Goal: Register for event/course

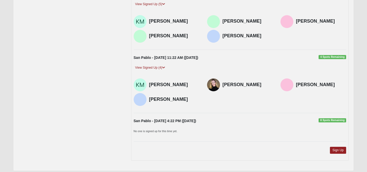
scroll to position [424, 0]
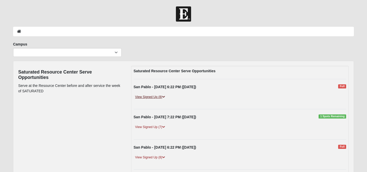
click at [164, 96] on icon at bounding box center [163, 97] width 3 height 3
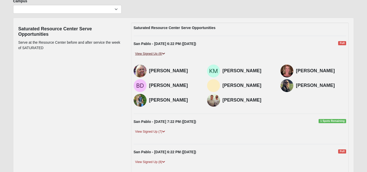
scroll to position [44, 0]
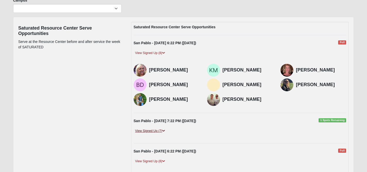
click at [165, 131] on icon at bounding box center [163, 131] width 3 height 3
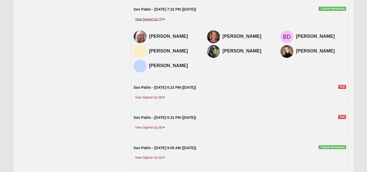
scroll to position [162, 0]
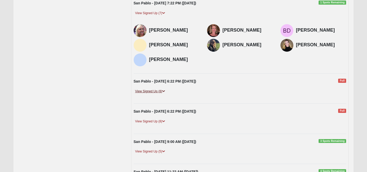
click at [164, 92] on icon at bounding box center [163, 91] width 3 height 3
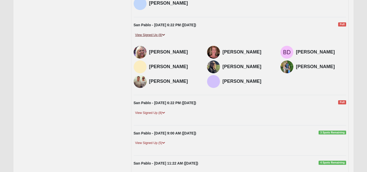
scroll to position [219, 0]
click at [164, 112] on icon at bounding box center [163, 112] width 3 height 3
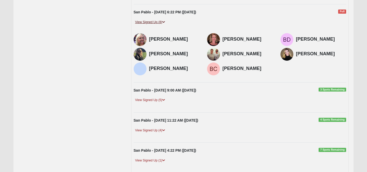
scroll to position [311, 0]
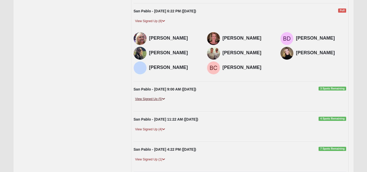
click at [165, 99] on icon at bounding box center [163, 99] width 3 height 3
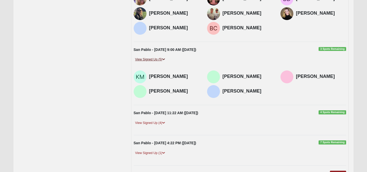
scroll to position [353, 0]
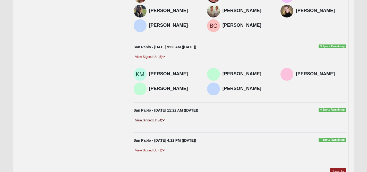
click at [165, 120] on icon at bounding box center [163, 120] width 3 height 3
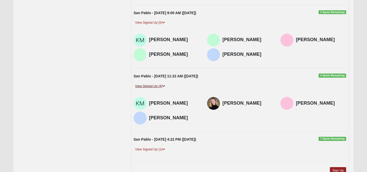
scroll to position [0, 0]
